Goal: Transaction & Acquisition: Purchase product/service

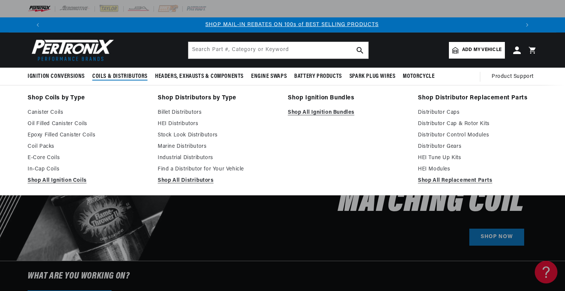
scroll to position [0, 472]
click at [183, 127] on link "HEI Distributors" at bounding box center [217, 123] width 119 height 9
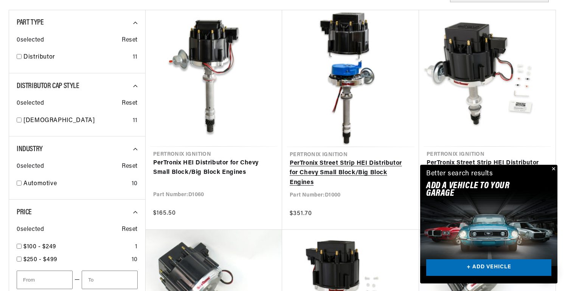
scroll to position [0, 944]
click at [352, 170] on link "PerTronix Street Strip HEI Distributor for Chevy Small Block/Big Block Engines" at bounding box center [350, 173] width 122 height 29
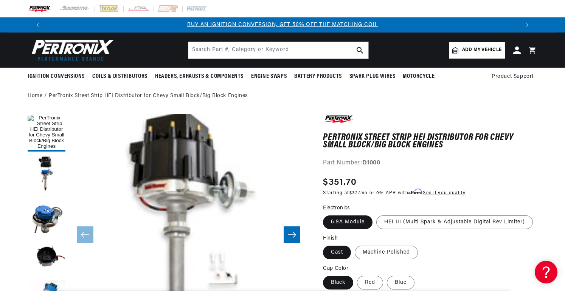
click at [293, 234] on icon "Slide right" at bounding box center [291, 235] width 9 height 8
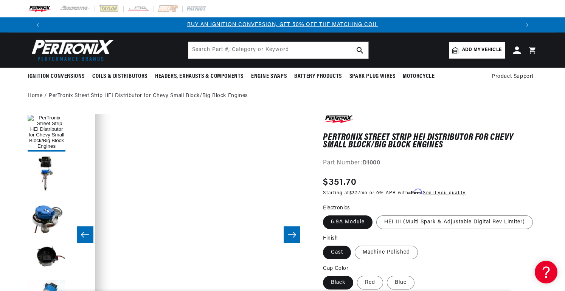
scroll to position [0, 238]
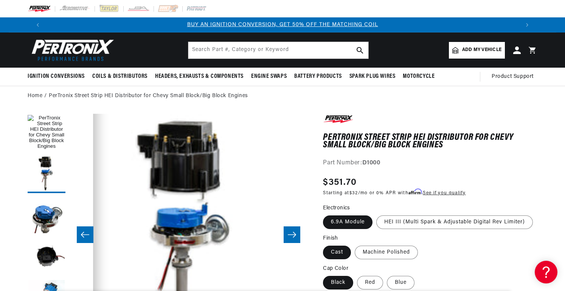
click at [293, 234] on icon "Slide right" at bounding box center [291, 235] width 9 height 8
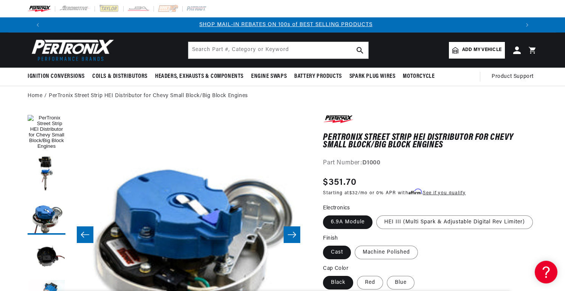
scroll to position [0, 472]
click at [293, 234] on icon "Slide right" at bounding box center [291, 235] width 9 height 8
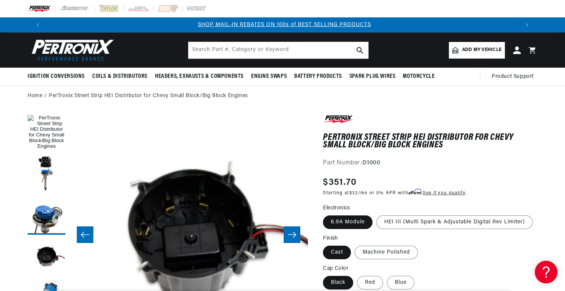
scroll to position [0, 716]
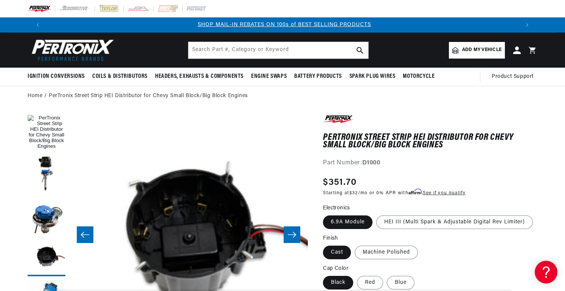
click at [293, 234] on icon "Slide right" at bounding box center [291, 235] width 9 height 8
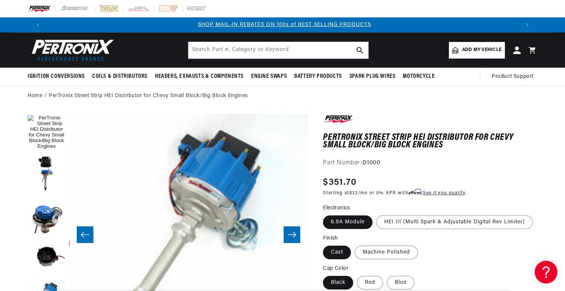
click at [293, 233] on icon "Slide right" at bounding box center [291, 235] width 9 height 8
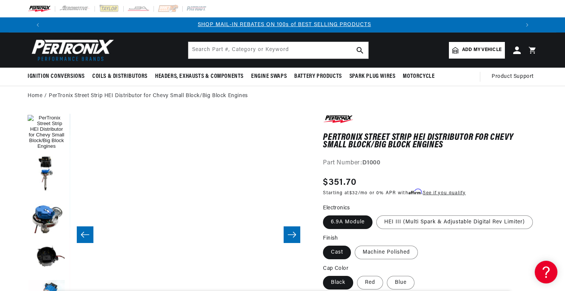
scroll to position [0, 1193]
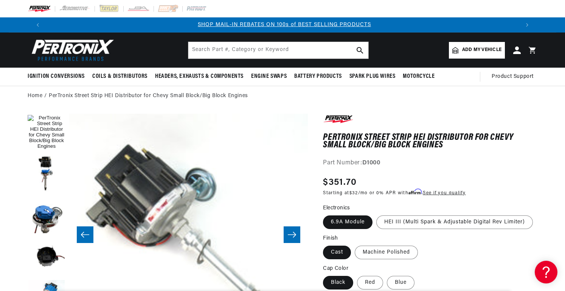
click at [294, 233] on icon "Slide right" at bounding box center [292, 235] width 8 height 6
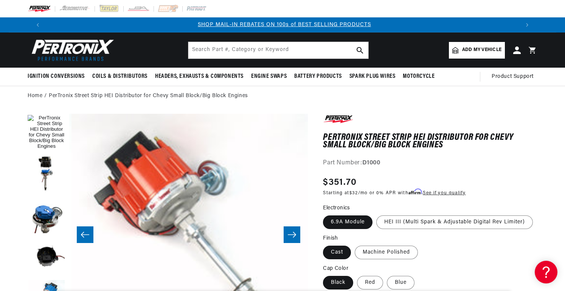
scroll to position [0, 1431]
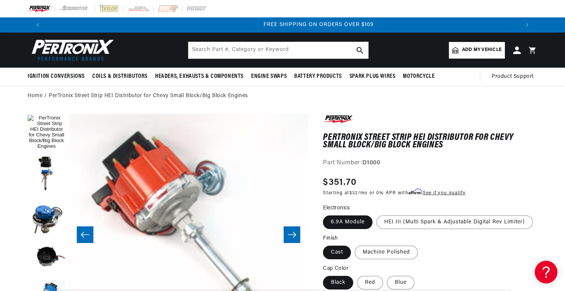
click at [294, 233] on icon "Slide right" at bounding box center [292, 235] width 8 height 6
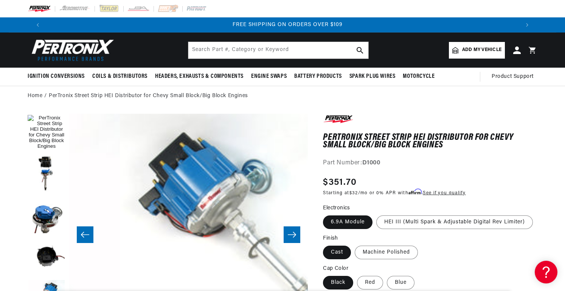
scroll to position [0, 944]
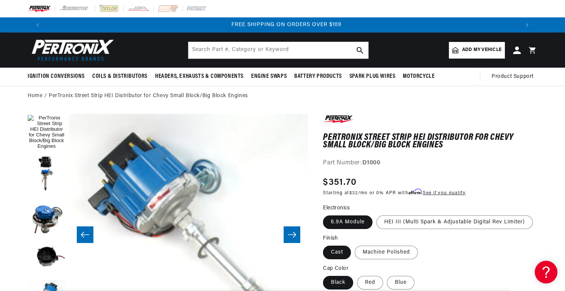
click at [294, 233] on icon "Slide right" at bounding box center [292, 235] width 8 height 6
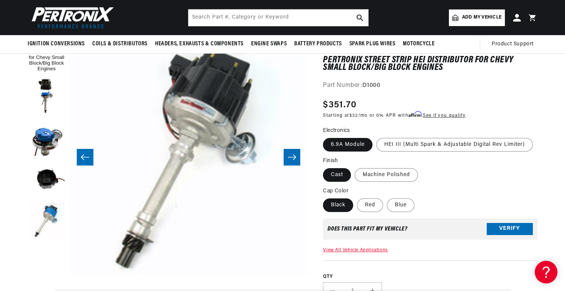
scroll to position [0, 0]
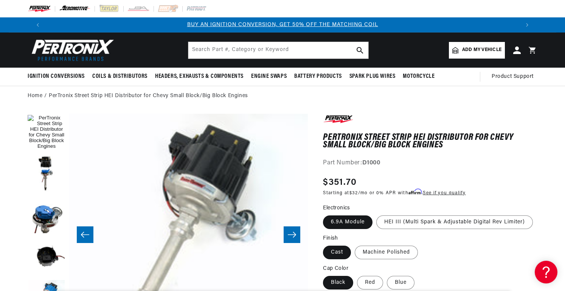
click at [82, 9] on img at bounding box center [75, 9] width 32 height 8
